Goal: Task Accomplishment & Management: Use online tool/utility

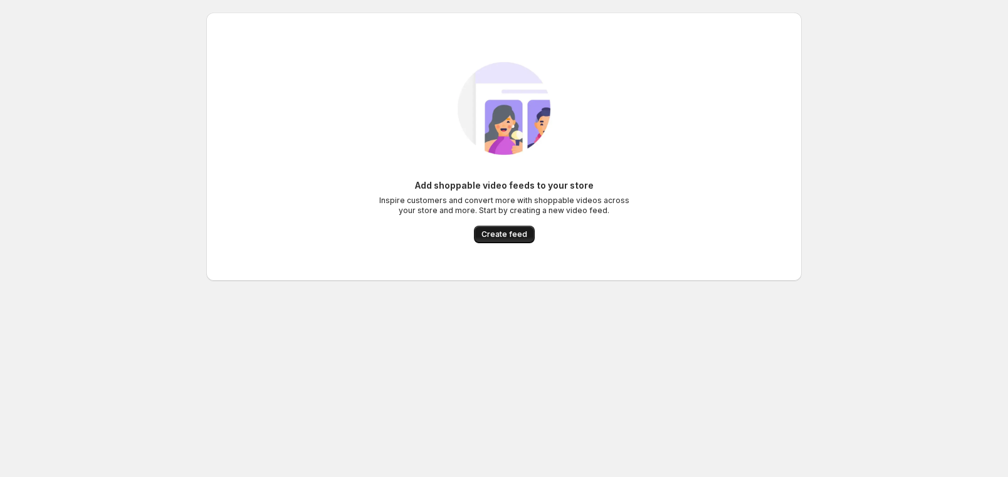
click at [502, 236] on span "Create feed" at bounding box center [505, 234] width 46 height 10
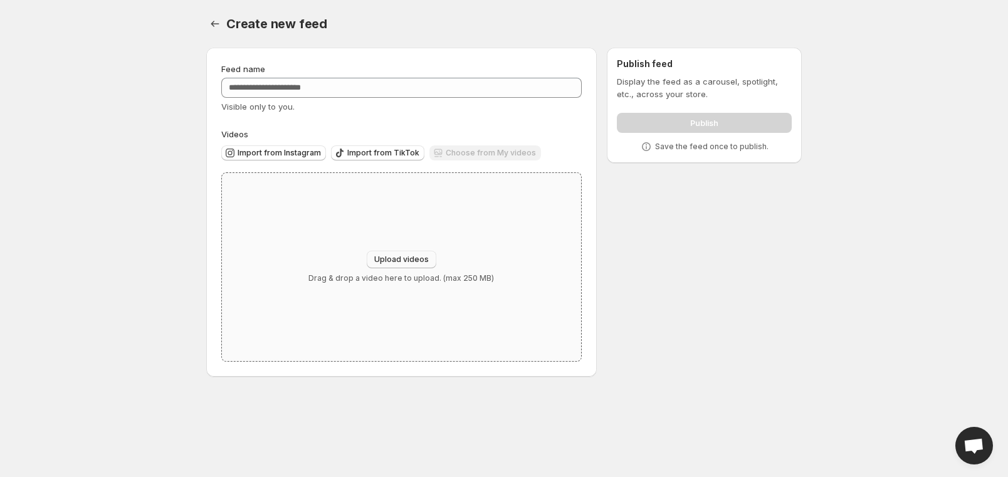
click at [403, 256] on span "Upload videos" at bounding box center [401, 260] width 55 height 10
type input "**********"
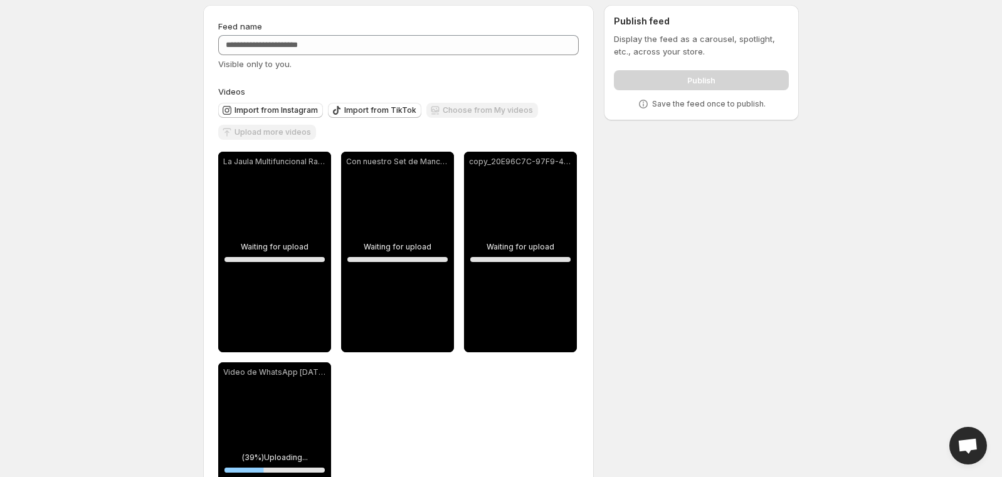
scroll to position [63, 0]
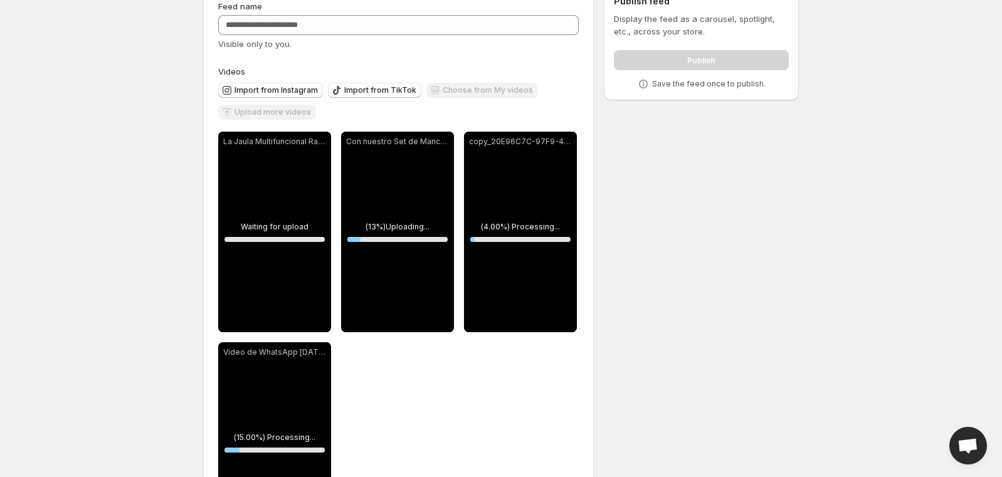
click at [293, 14] on div "Feed name Visible only to you." at bounding box center [398, 25] width 361 height 50
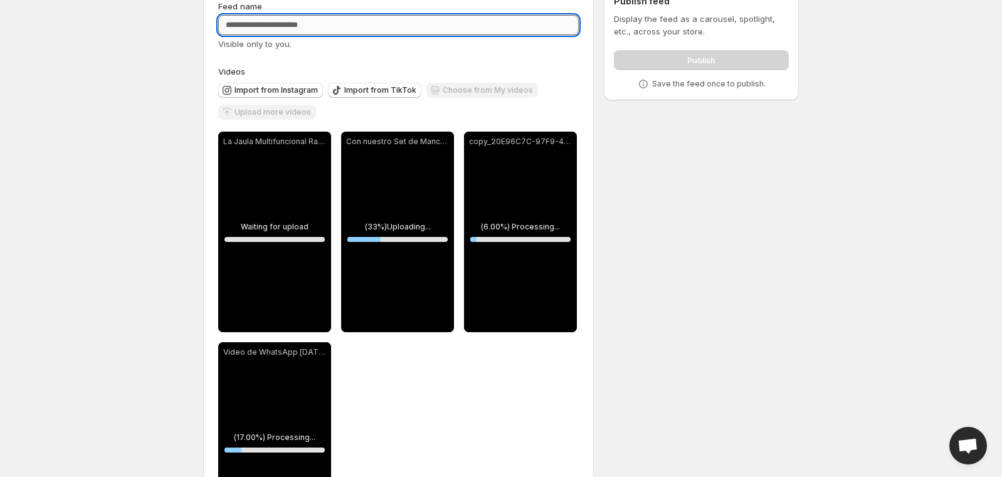
click at [310, 27] on input "Feed name" at bounding box center [398, 25] width 361 height 20
type input "*"
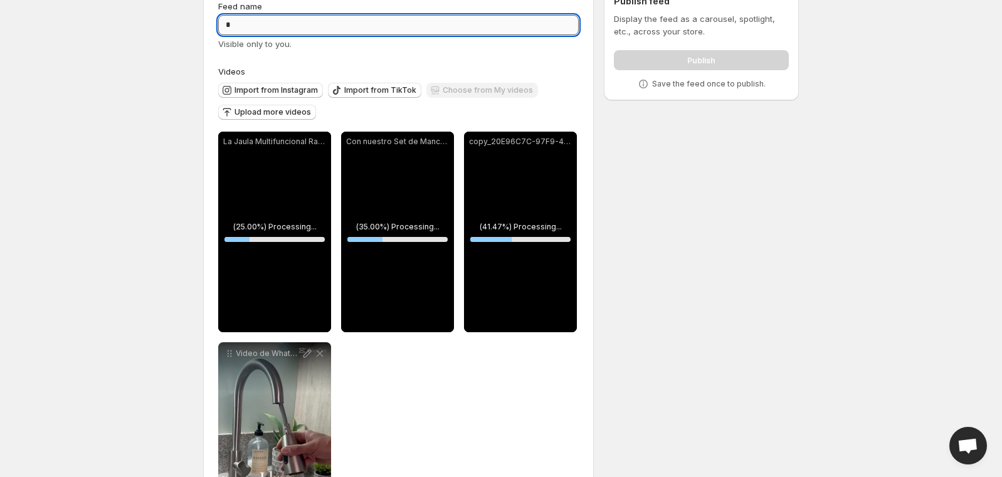
click at [301, 26] on input "*" at bounding box center [398, 25] width 361 height 20
type input "*****"
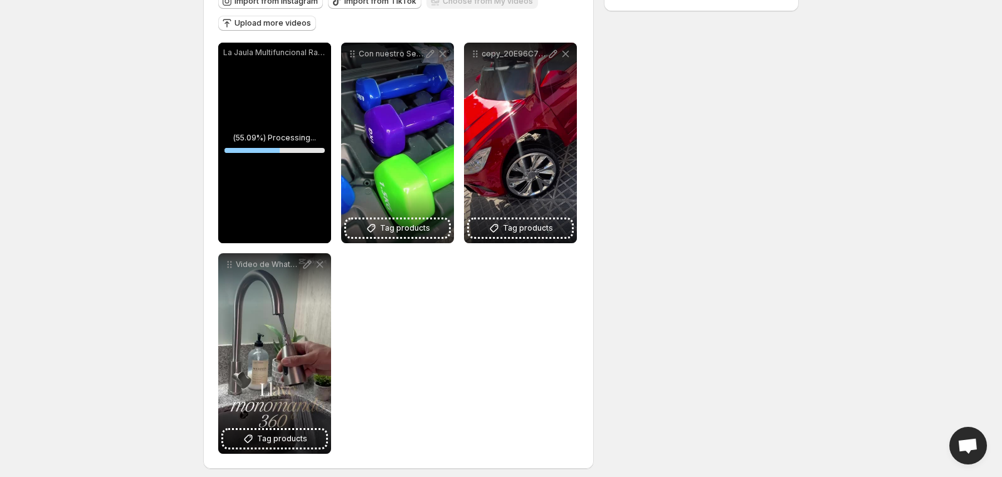
scroll to position [159, 0]
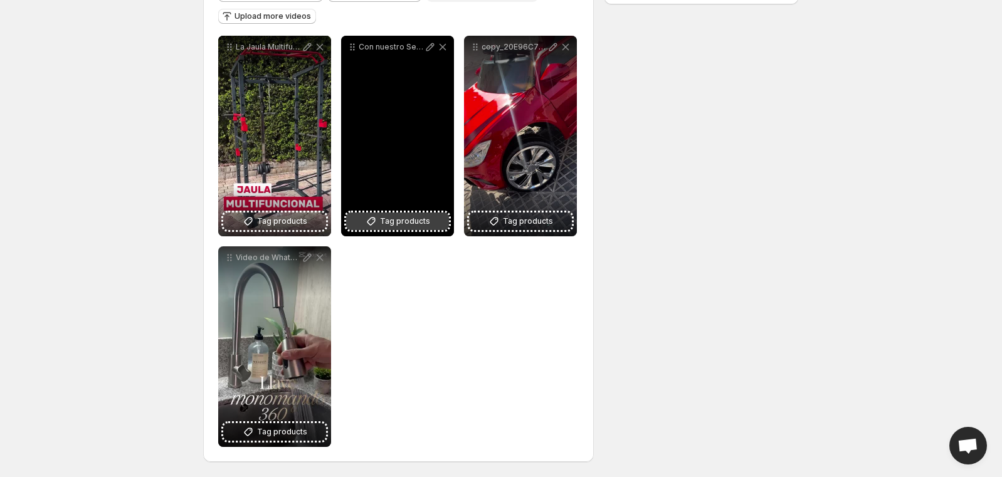
click at [417, 218] on span "Tag products" at bounding box center [405, 221] width 50 height 13
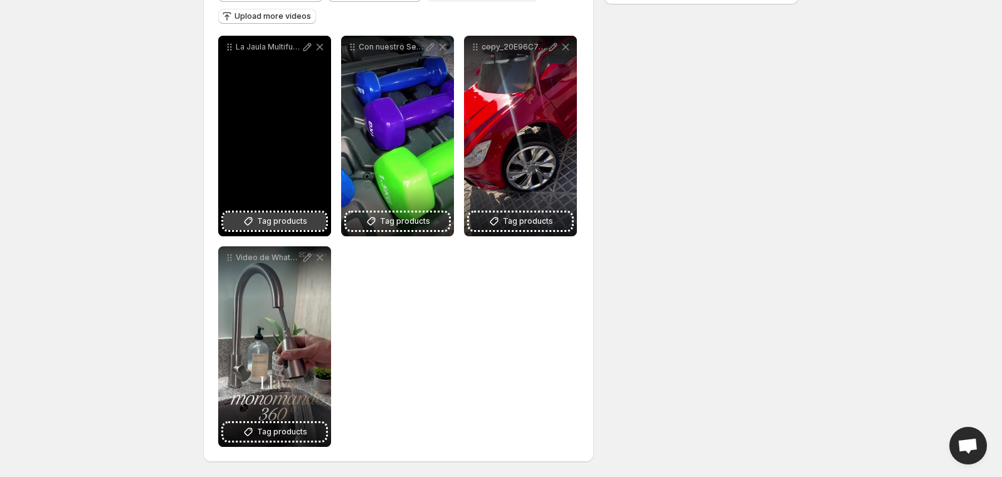
click at [284, 218] on span "Tag products" at bounding box center [282, 221] width 50 height 13
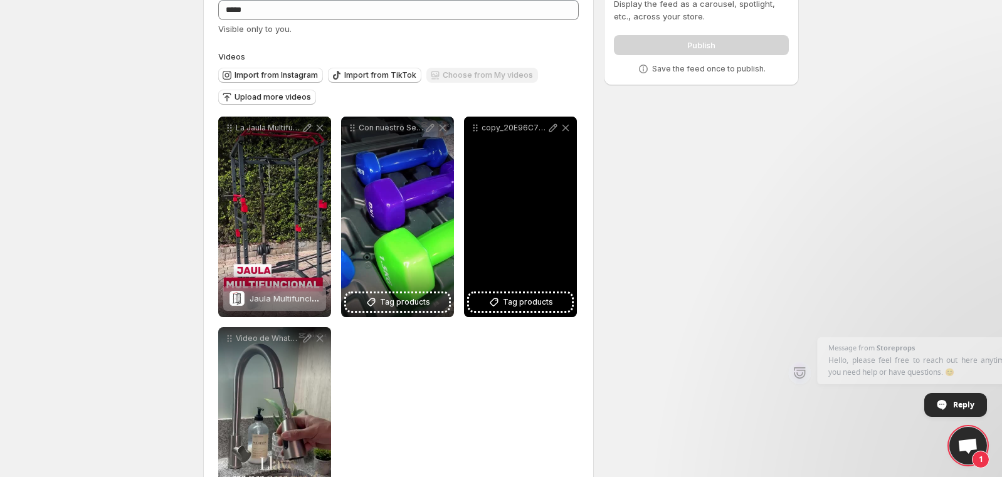
scroll to position [0, 0]
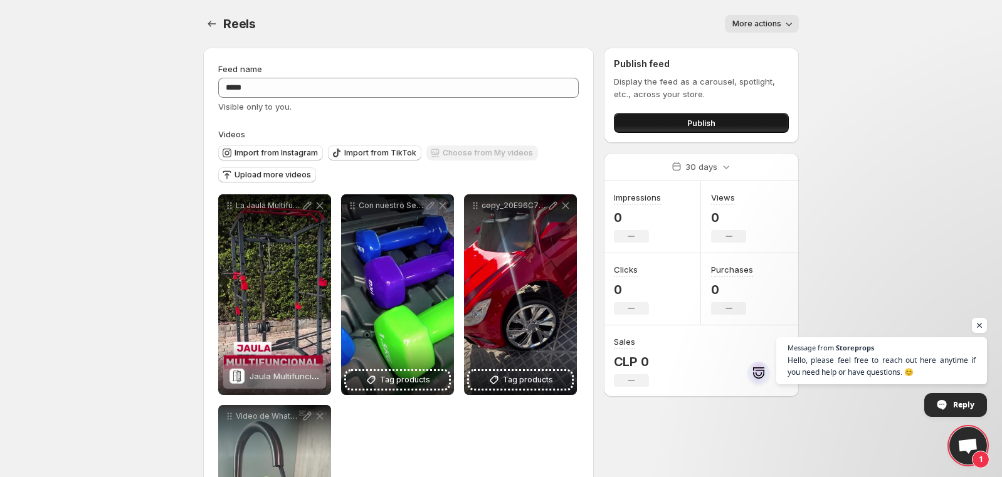
click at [700, 120] on span "Publish" at bounding box center [701, 123] width 28 height 13
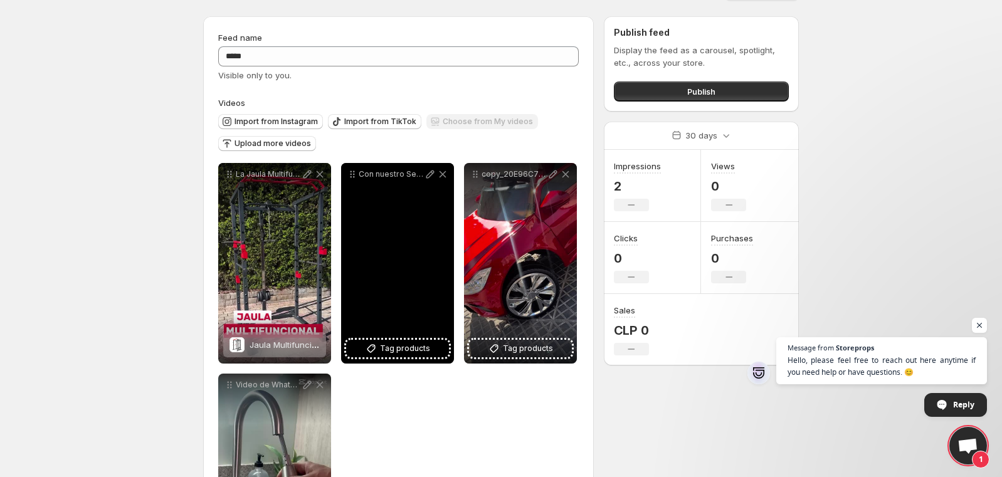
scroll to position [125, 0]
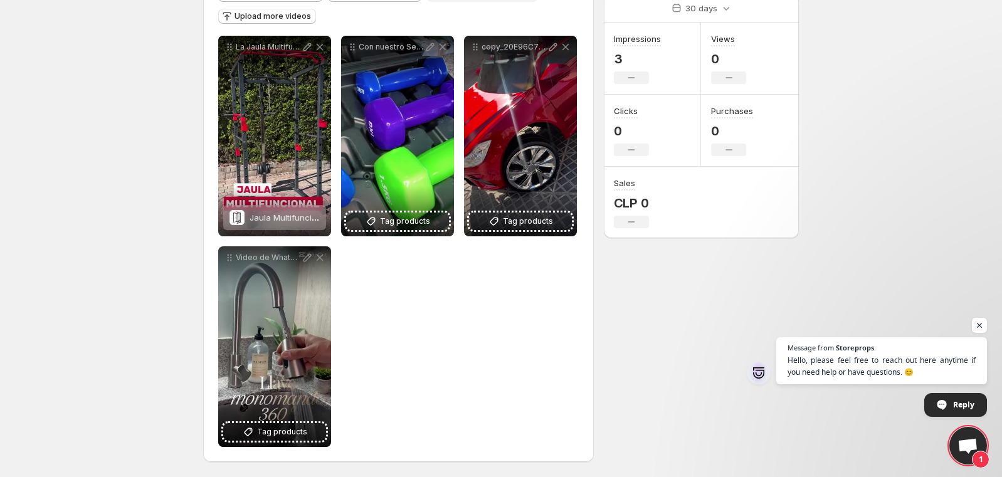
click at [423, 320] on div "**********" at bounding box center [398, 241] width 361 height 411
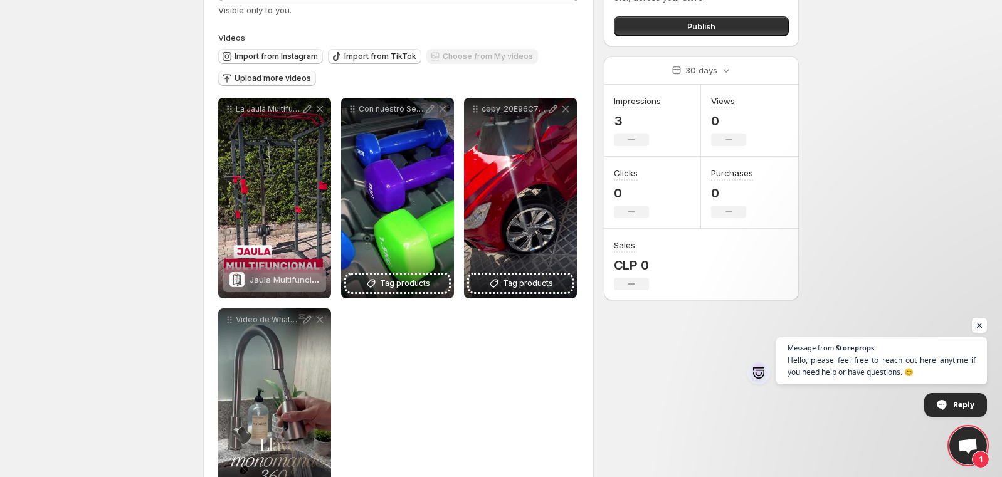
click at [272, 85] on button "Upload more videos" at bounding box center [267, 78] width 98 height 15
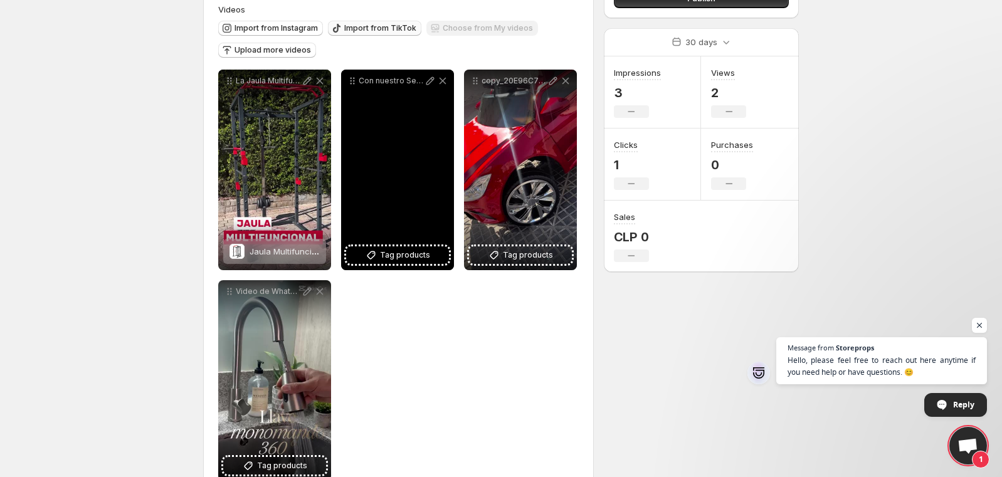
scroll to position [125, 0]
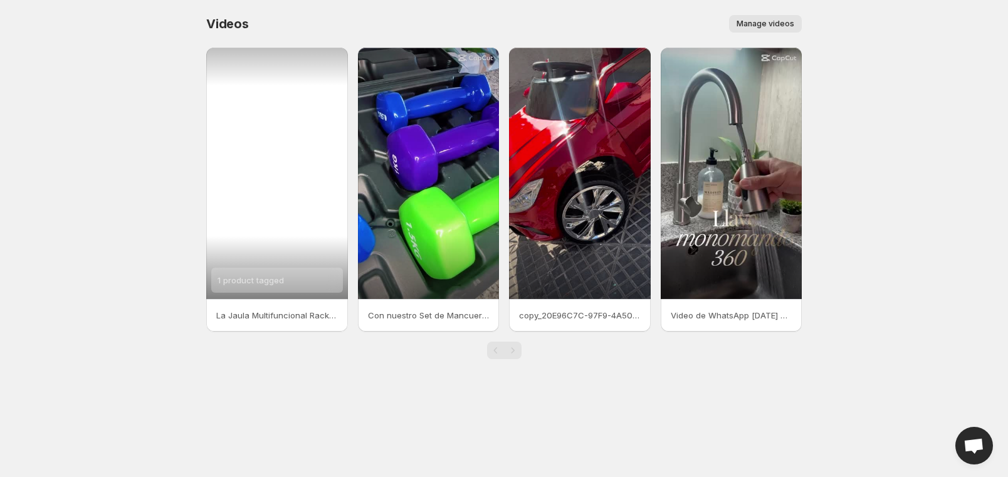
click at [303, 125] on div "1 product tagged" at bounding box center [277, 173] width 142 height 251
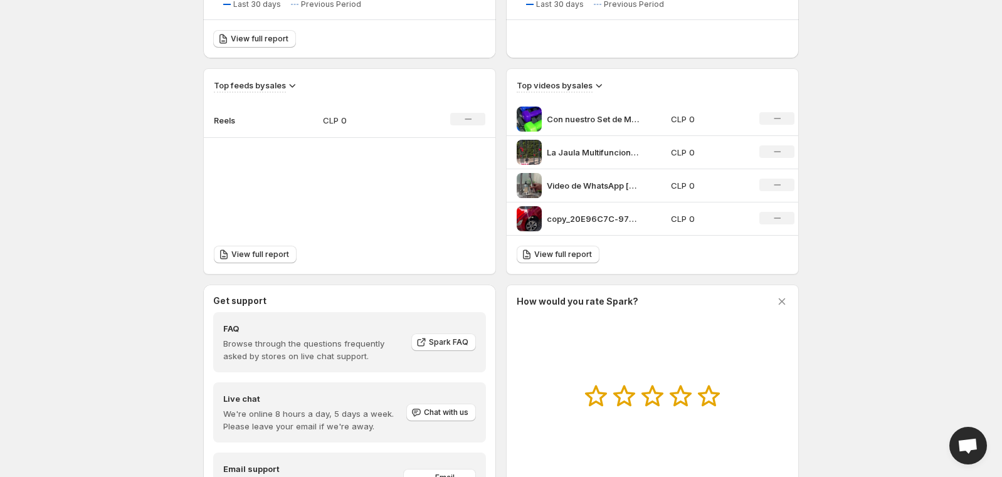
scroll to position [450, 0]
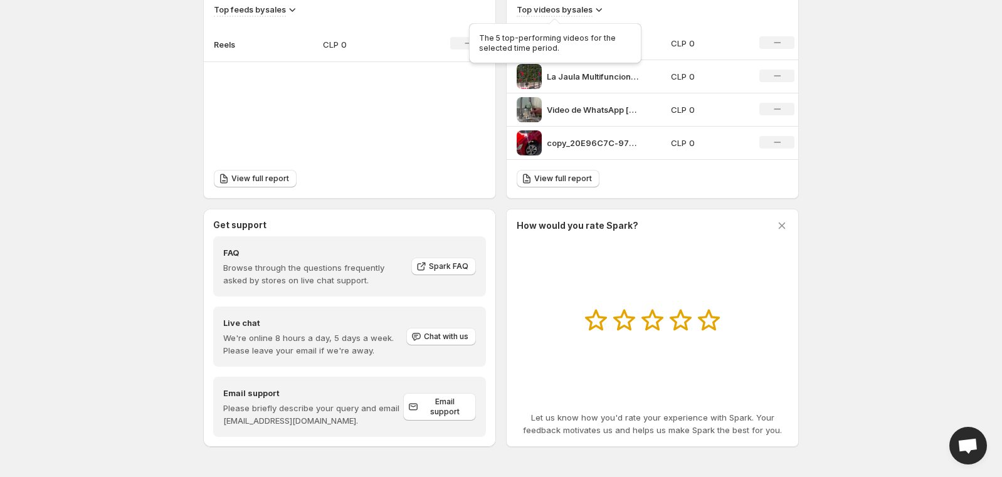
click at [586, 11] on h3 "Top videos by sales" at bounding box center [555, 9] width 76 height 13
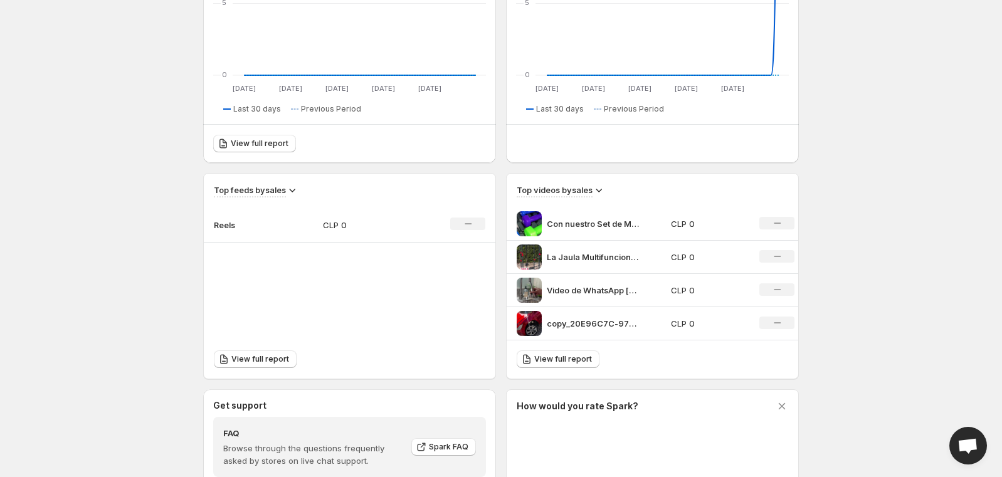
scroll to position [199, 0]
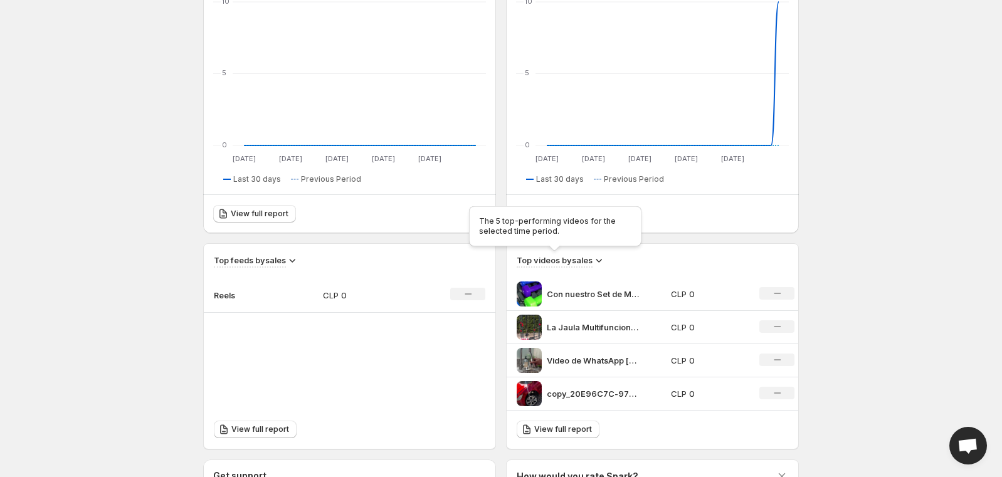
click at [589, 258] on h3 "Top videos by sales" at bounding box center [555, 260] width 76 height 13
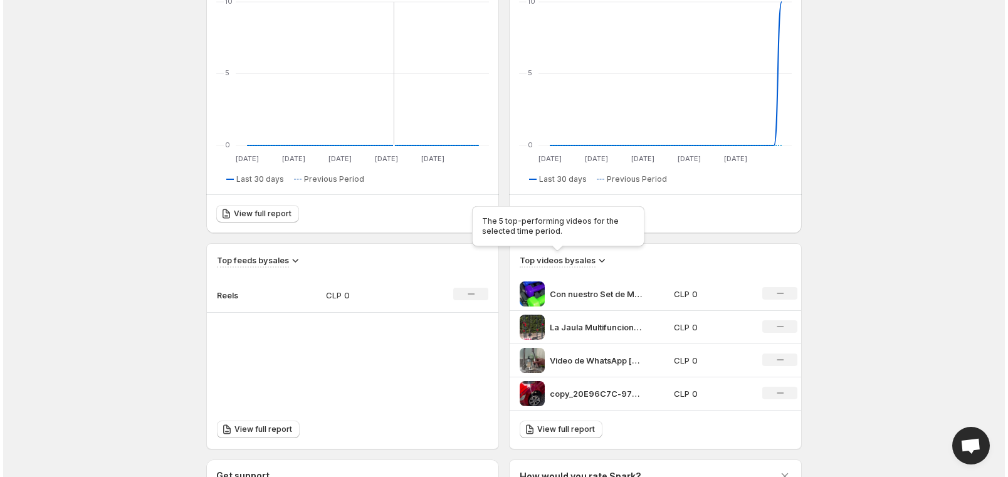
scroll to position [0, 0]
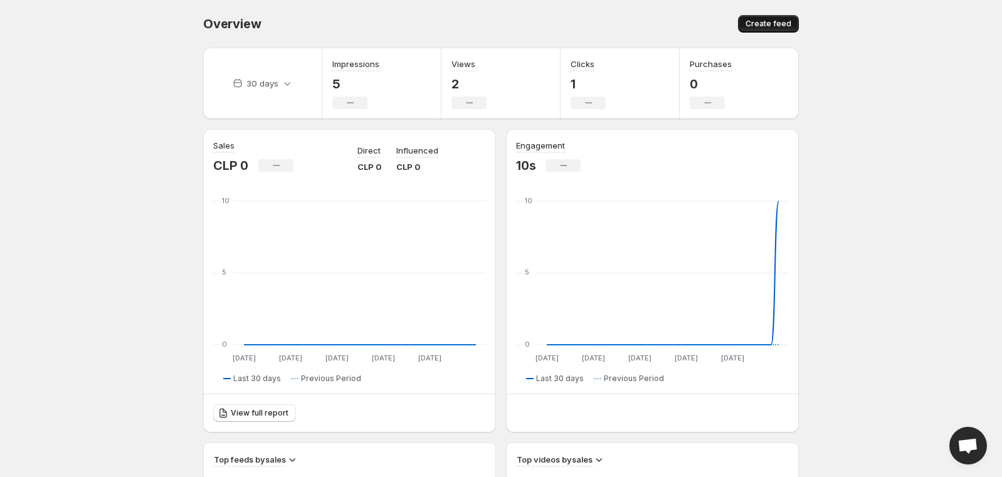
click at [777, 24] on span "Create feed" at bounding box center [768, 24] width 46 height 10
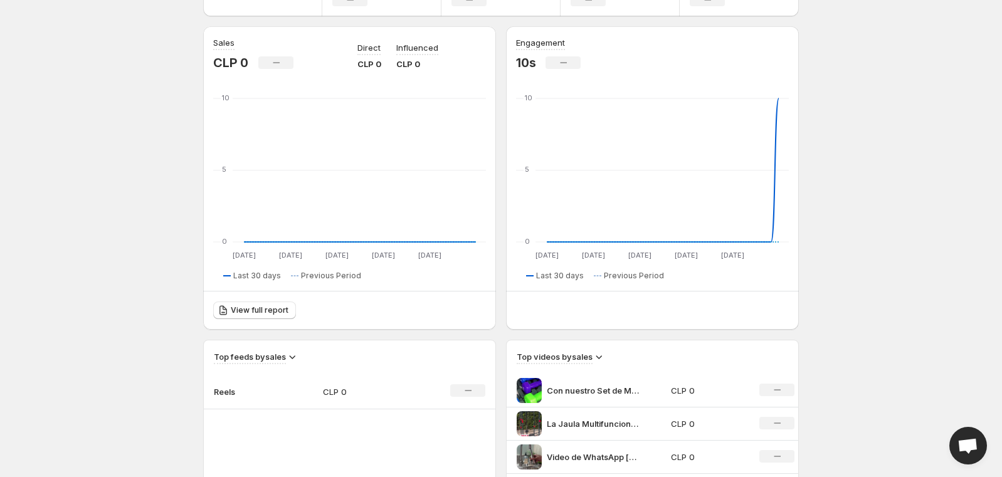
scroll to position [313, 0]
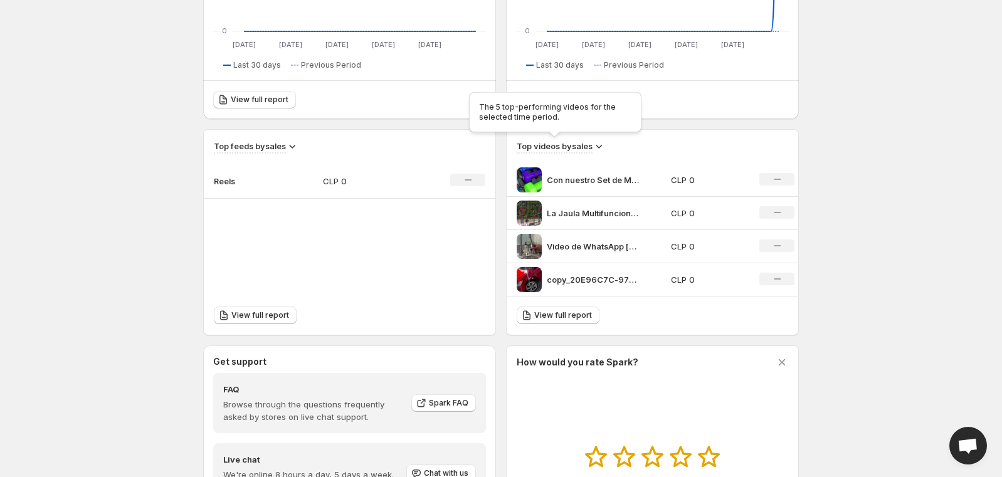
click at [576, 144] on h3 "Top videos by sales" at bounding box center [555, 146] width 76 height 13
click at [590, 152] on h3 "Top videos by sales" at bounding box center [555, 146] width 76 height 13
click at [579, 320] on span "View full report" at bounding box center [563, 315] width 58 height 10
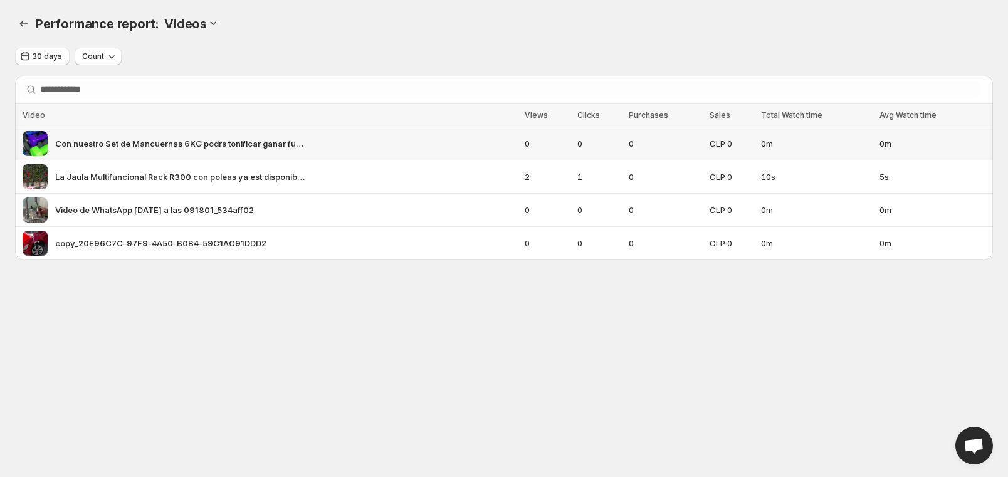
click at [95, 145] on span "Con nuestro Set de Mancuernas 6KG podrs tonificar ganar fuerza y mantenerte en …" at bounding box center [180, 143] width 251 height 13
click at [113, 52] on icon "button" at bounding box center [111, 56] width 13 height 13
click at [28, 24] on icon "Performance report" at bounding box center [24, 24] width 13 height 13
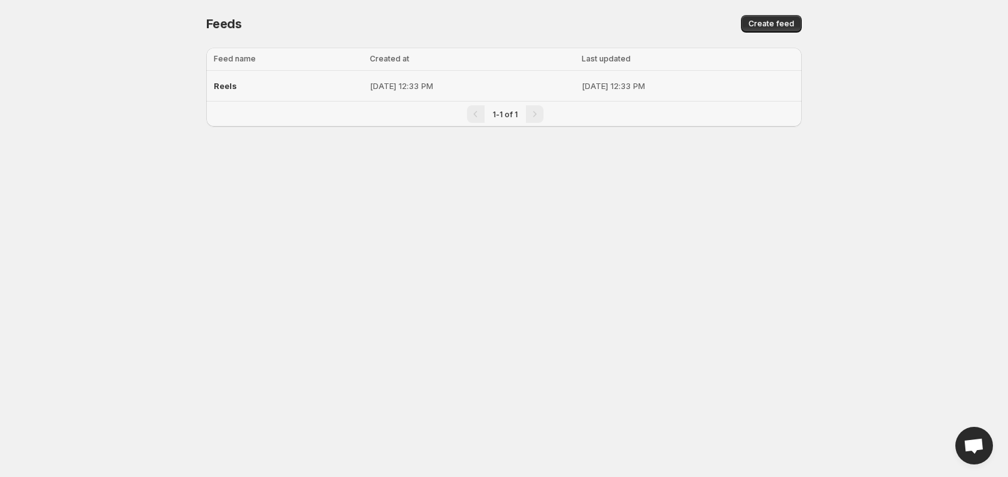
click at [370, 82] on p "Sep 8, 2025, 12:33 PM" at bounding box center [472, 86] width 205 height 13
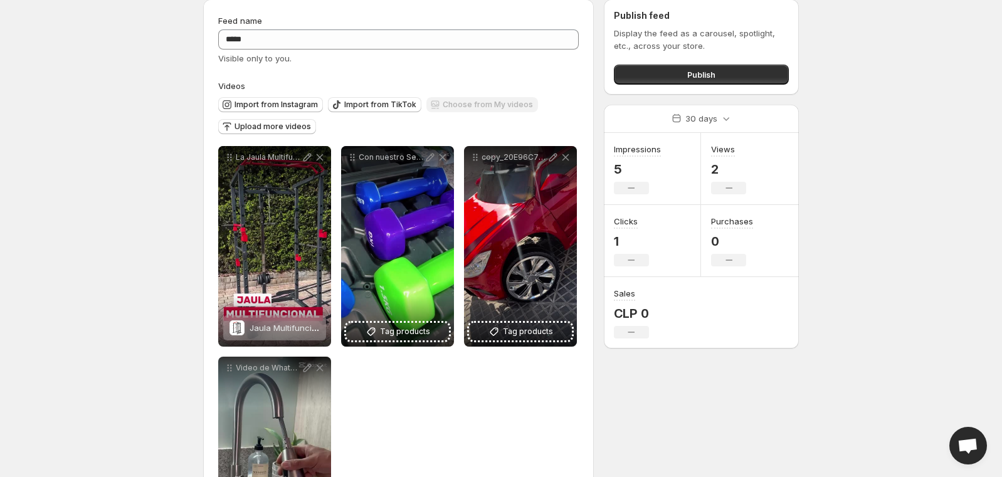
scroll to position [63, 0]
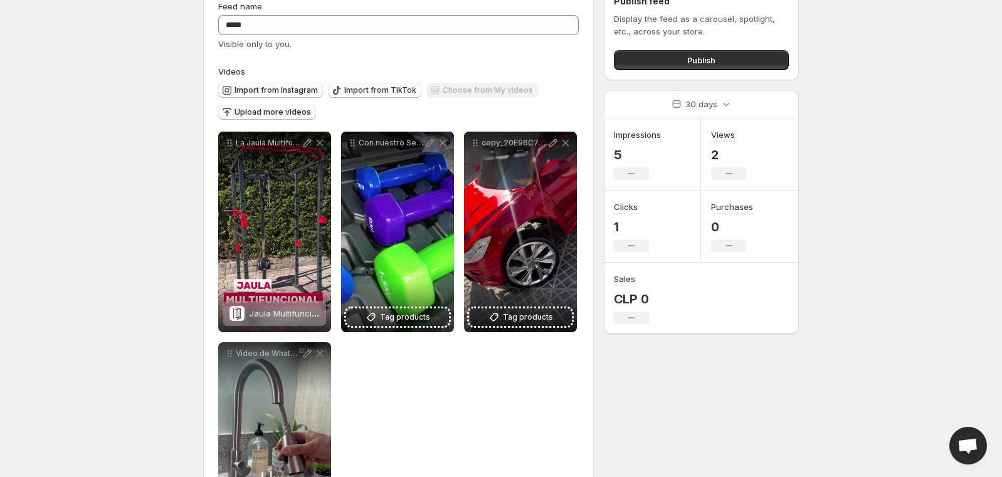
click at [280, 112] on span "Upload more videos" at bounding box center [272, 112] width 76 height 10
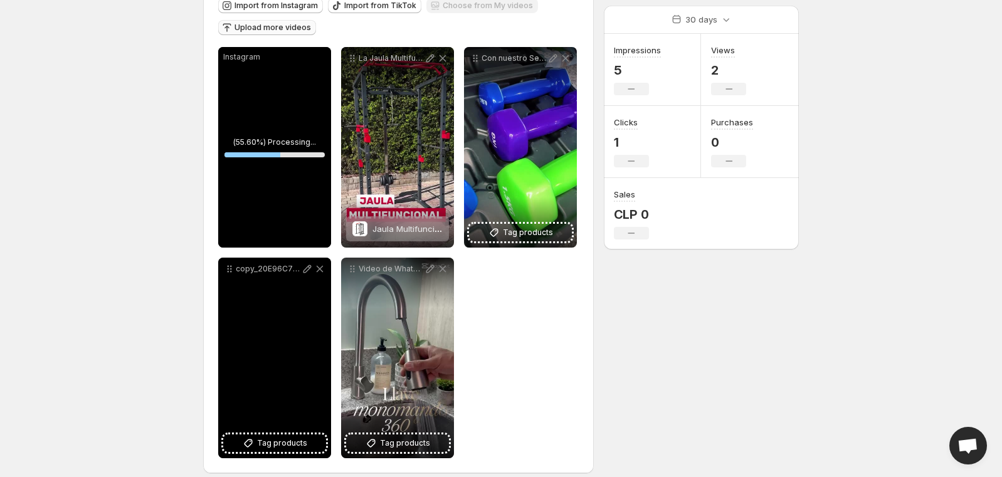
scroll to position [159, 0]
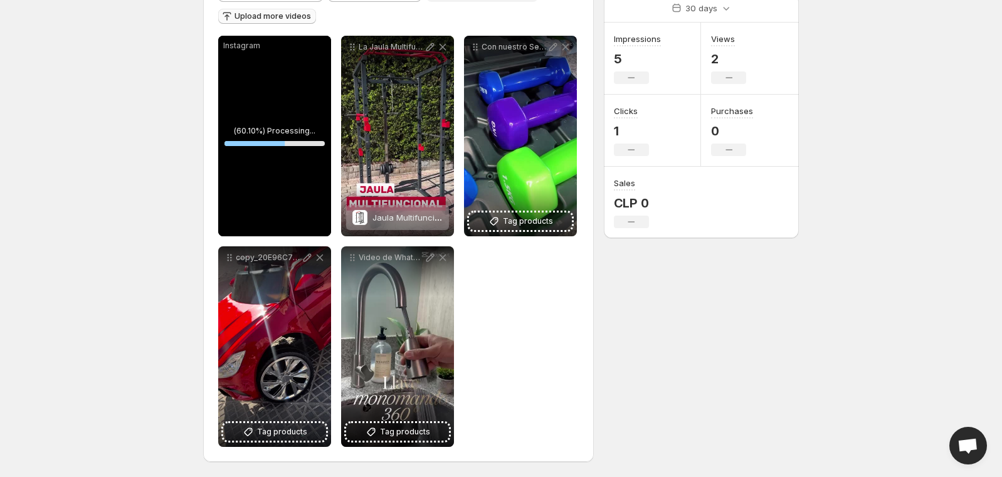
click at [164, 284] on body "**********" at bounding box center [501, 79] width 1002 height 477
click at [295, 155] on div "Instagram" at bounding box center [274, 136] width 113 height 201
click at [135, 308] on body "**********" at bounding box center [501, 79] width 1002 height 477
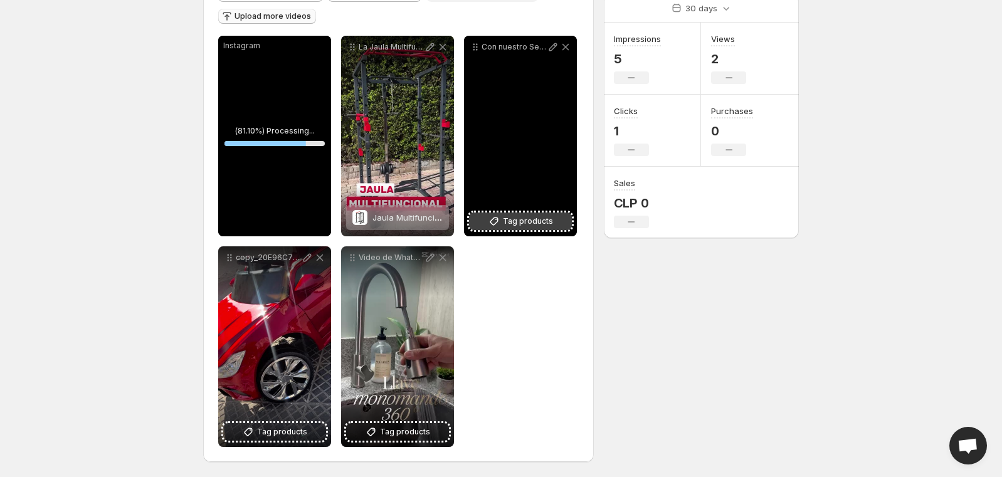
click at [507, 221] on span "Tag products" at bounding box center [528, 221] width 50 height 13
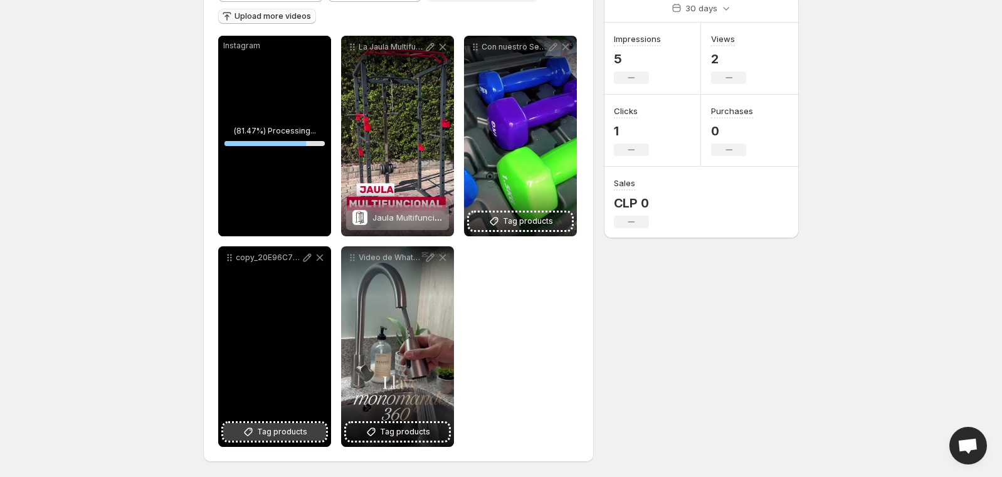
click at [313, 431] on button "Tag products" at bounding box center [274, 432] width 103 height 18
click at [273, 430] on span "Tag products" at bounding box center [282, 432] width 50 height 13
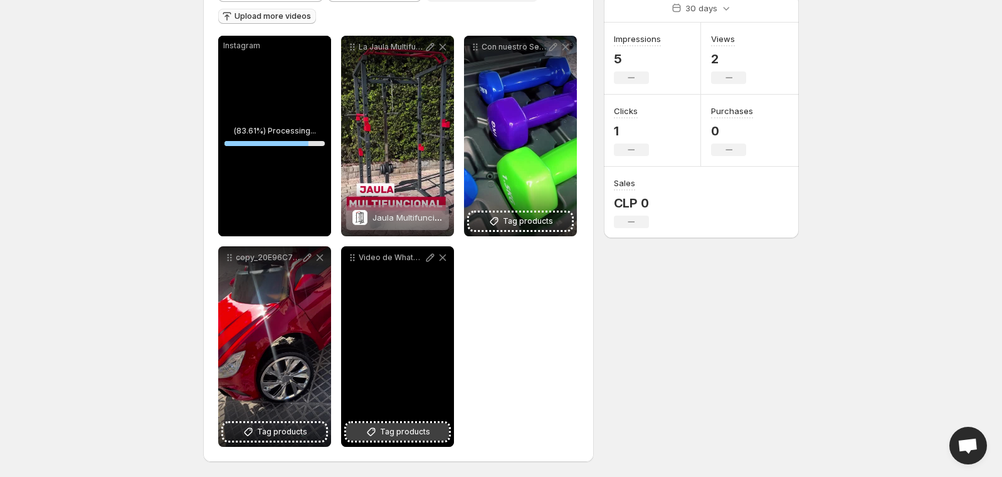
click at [413, 436] on span "Tag products" at bounding box center [405, 432] width 50 height 13
click at [423, 430] on span "Tag products" at bounding box center [405, 432] width 50 height 13
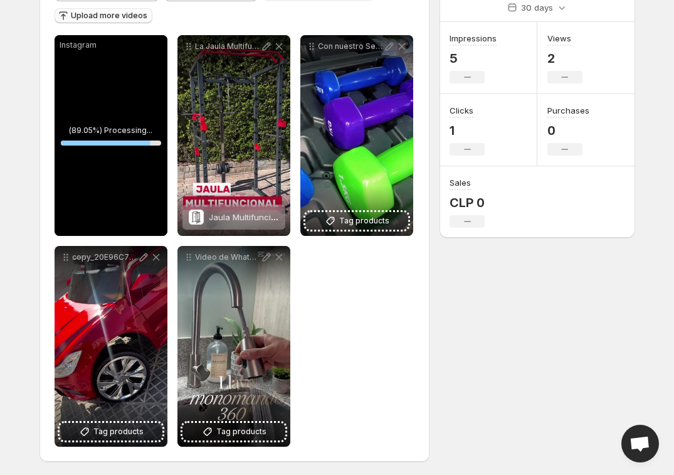
click at [443, 307] on div "**********" at bounding box center [332, 177] width 606 height 598
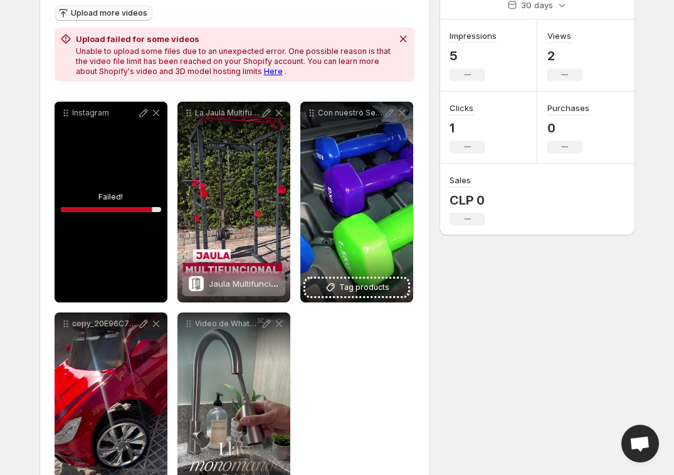
click at [206, 76] on p "Unable to upload some files due to an unexpected error. One possible reason is …" at bounding box center [234, 61] width 317 height 30
click at [155, 112] on icon at bounding box center [156, 113] width 13 height 13
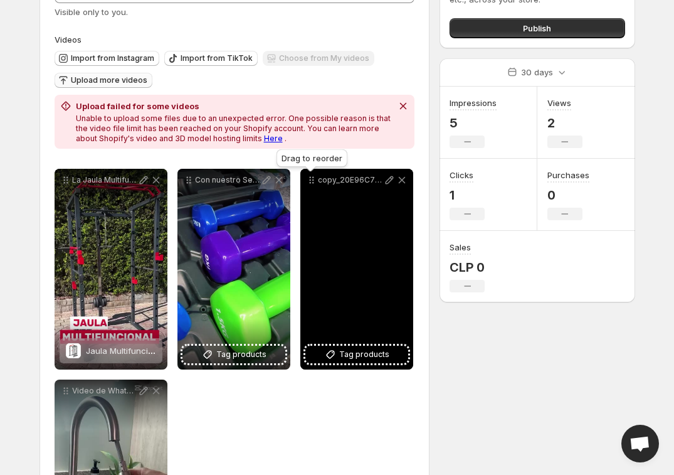
scroll to position [36, 0]
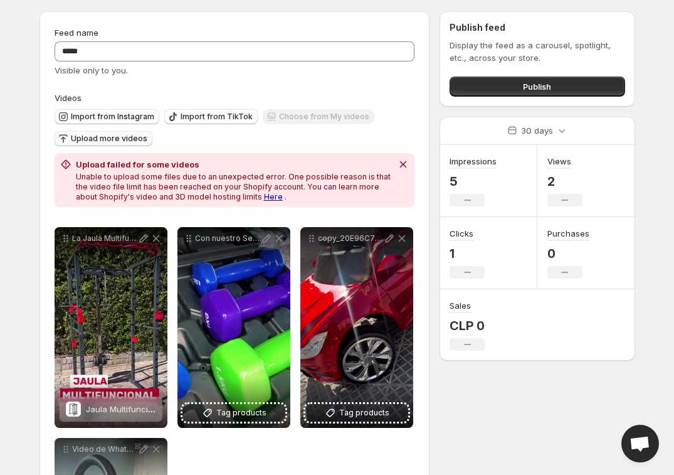
click at [118, 141] on span "Upload more videos" at bounding box center [109, 139] width 76 height 10
click at [405, 161] on icon "Dismiss notification" at bounding box center [403, 164] width 13 height 13
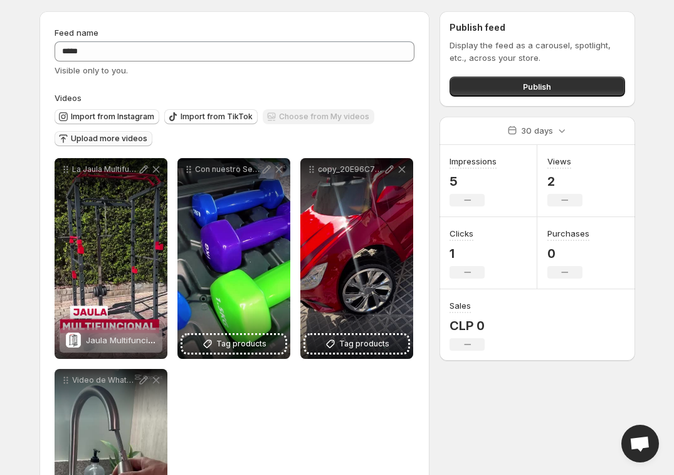
click at [113, 134] on span "Upload more videos" at bounding box center [109, 139] width 76 height 10
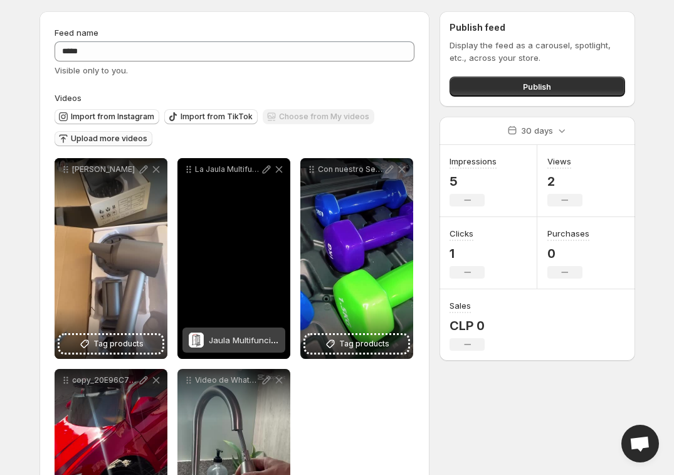
scroll to position [99, 0]
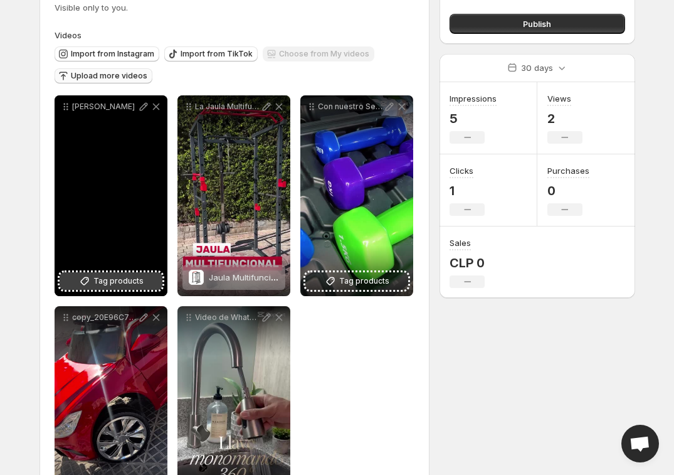
click at [113, 274] on button "Tag products" at bounding box center [111, 281] width 103 height 18
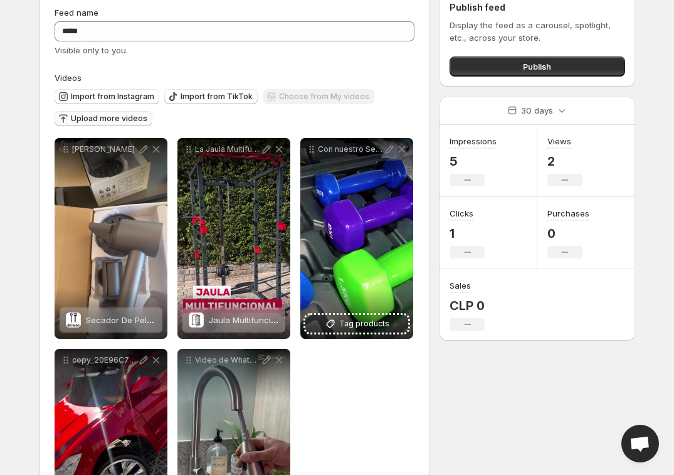
scroll to position [0, 0]
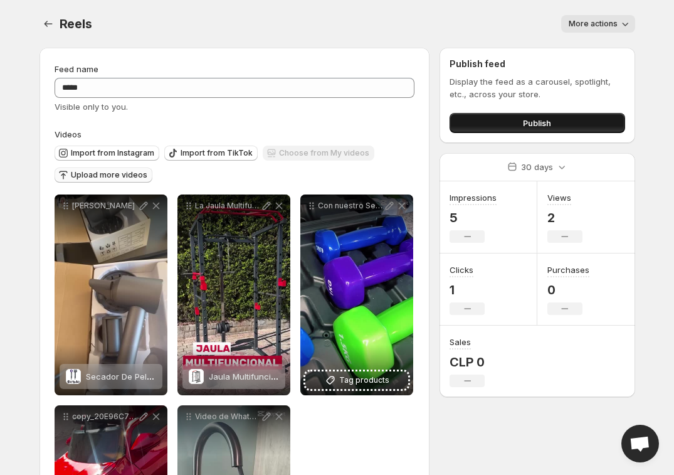
click at [526, 118] on span "Publish" at bounding box center [537, 123] width 28 height 13
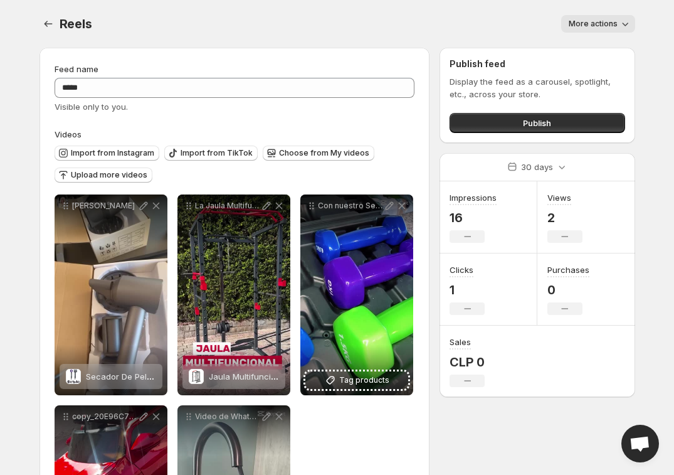
click at [493, 112] on div "Publish" at bounding box center [537, 120] width 175 height 25
click at [501, 118] on button "Publish" at bounding box center [537, 123] width 175 height 20
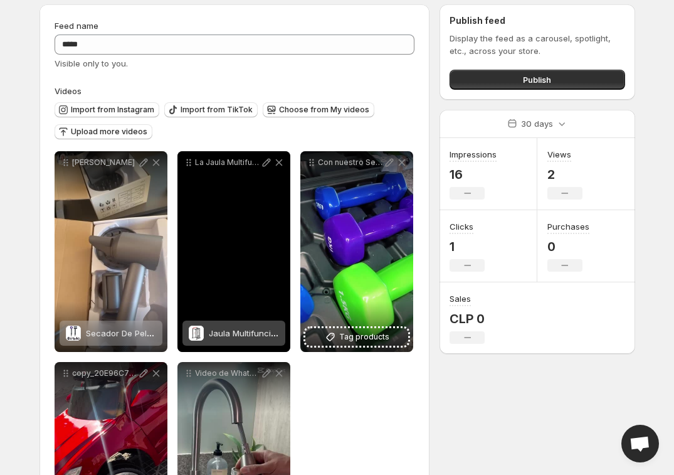
scroll to position [125, 0]
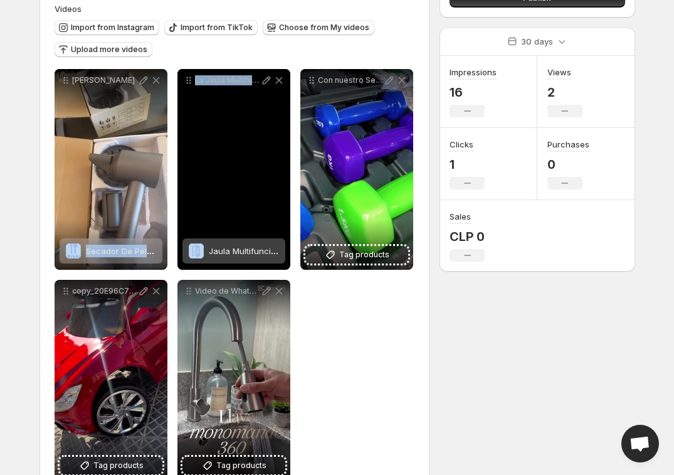
drag, startPoint x: 144, startPoint y: 176, endPoint x: 369, endPoint y: 281, distance: 247.9
click at [292, 241] on div "**********" at bounding box center [235, 274] width 361 height 411
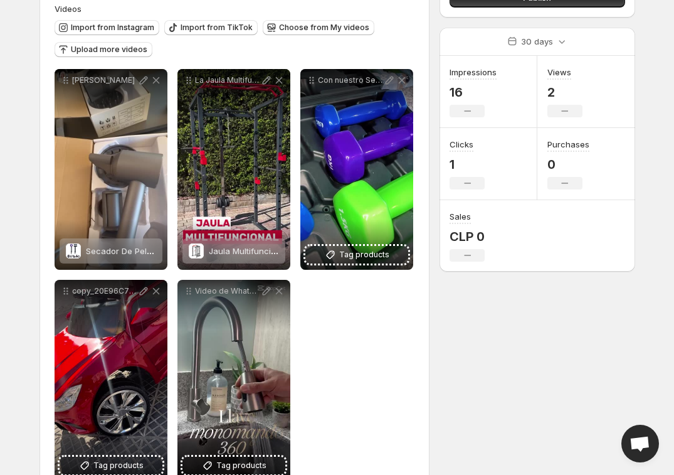
click at [394, 332] on div "**********" at bounding box center [235, 274] width 361 height 411
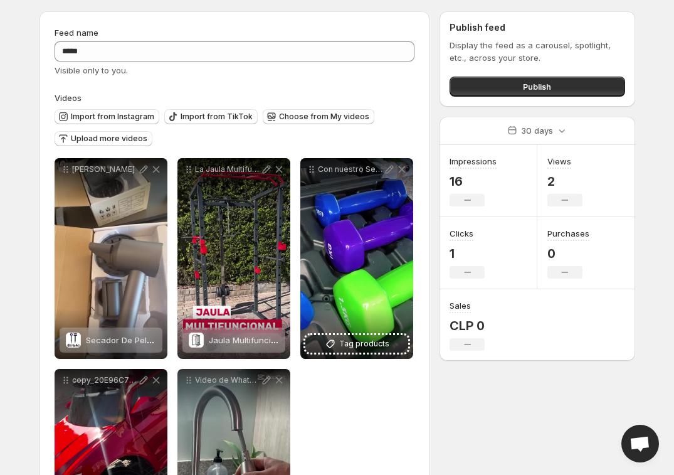
scroll to position [162, 0]
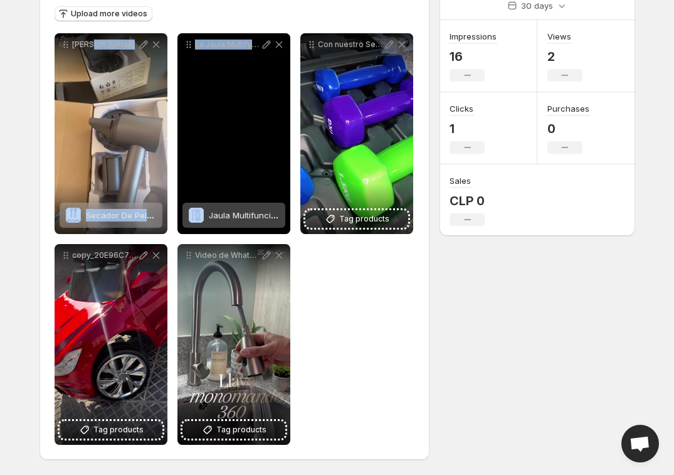
drag, startPoint x: 106, startPoint y: 103, endPoint x: 145, endPoint y: 142, distance: 55.0
click at [270, 129] on div "**********" at bounding box center [235, 238] width 361 height 411
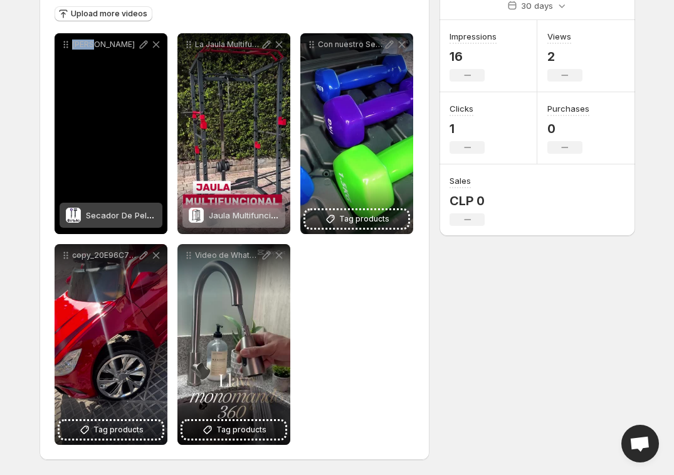
drag, startPoint x: 70, startPoint y: 129, endPoint x: 92, endPoint y: 64, distance: 68.0
click at [117, 107] on div "sandy" at bounding box center [111, 133] width 113 height 201
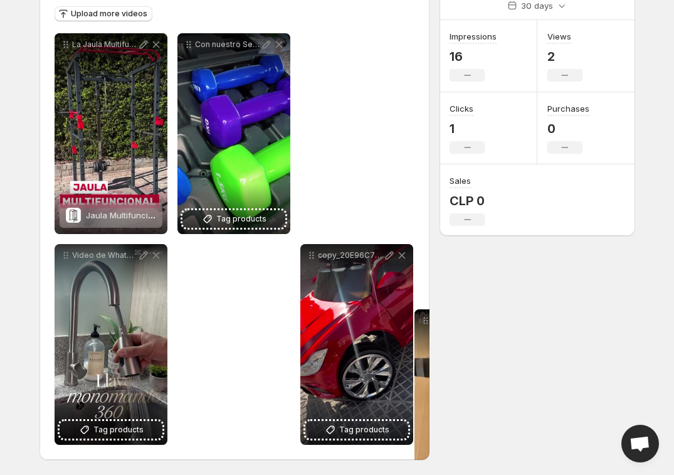
drag, startPoint x: 70, startPoint y: 48, endPoint x: 430, endPoint y: 322, distance: 453.2
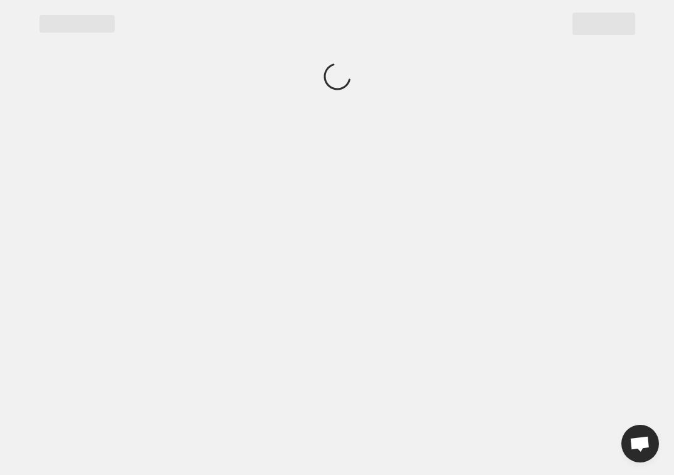
scroll to position [0, 0]
